Goal: Information Seeking & Learning: Understand process/instructions

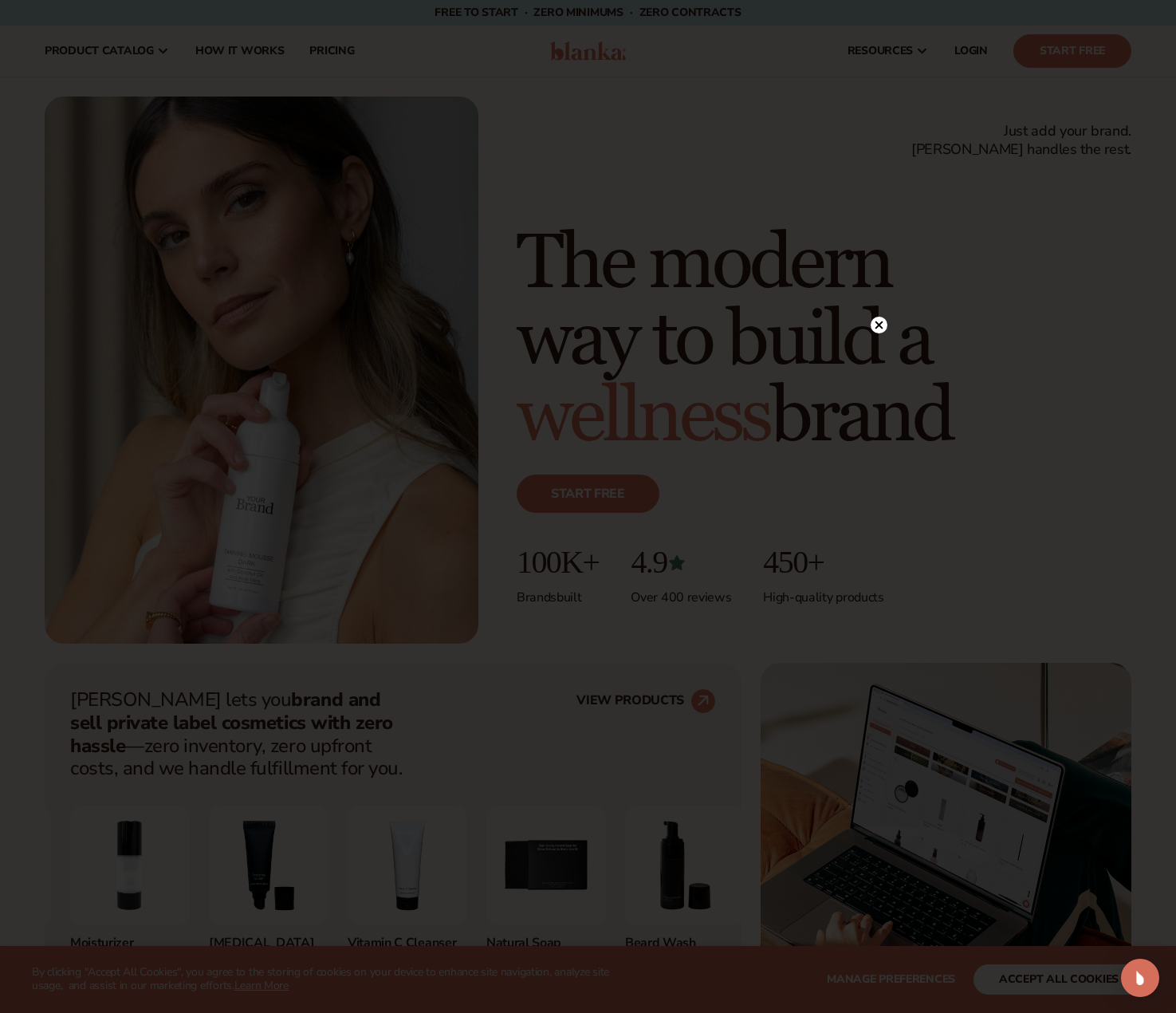
click at [880, 319] on circle at bounding box center [879, 325] width 16 height 16
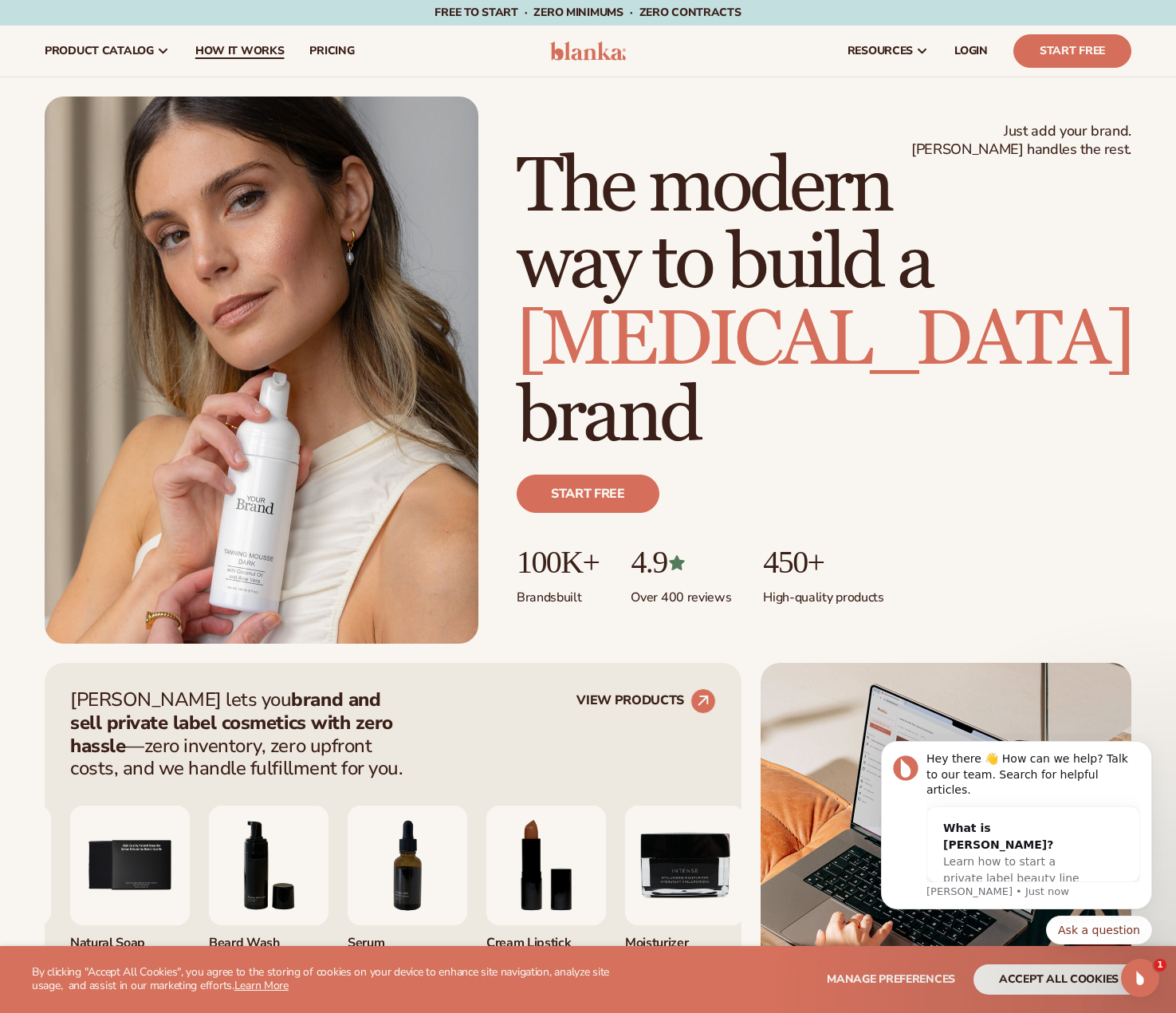
click at [270, 48] on span "How It Works" at bounding box center [240, 51] width 90 height 13
